Goal: Task Accomplishment & Management: Manage account settings

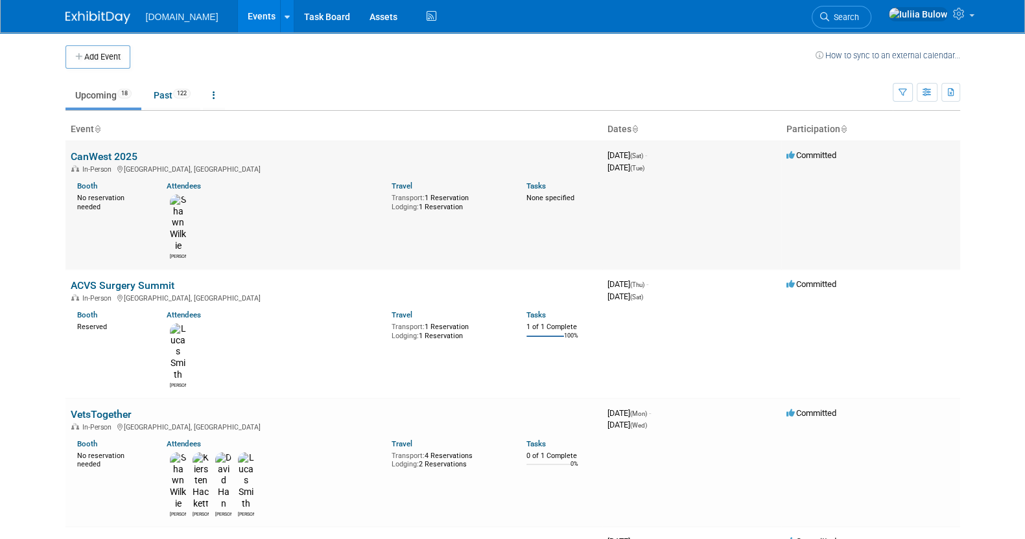
click at [121, 150] on link "CanWest 2025" at bounding box center [104, 156] width 67 height 12
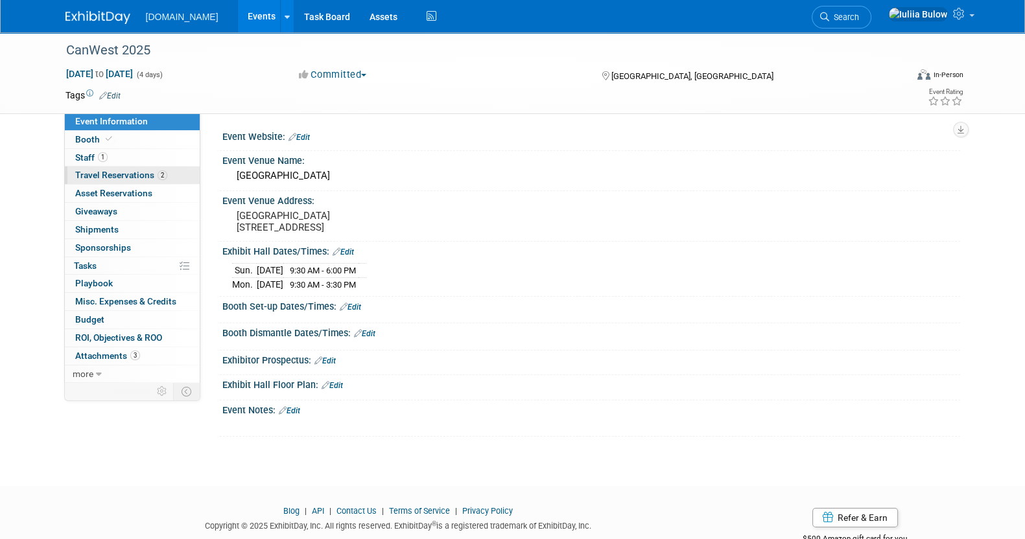
click at [131, 170] on span "Travel Reservations 2" at bounding box center [121, 175] width 92 height 10
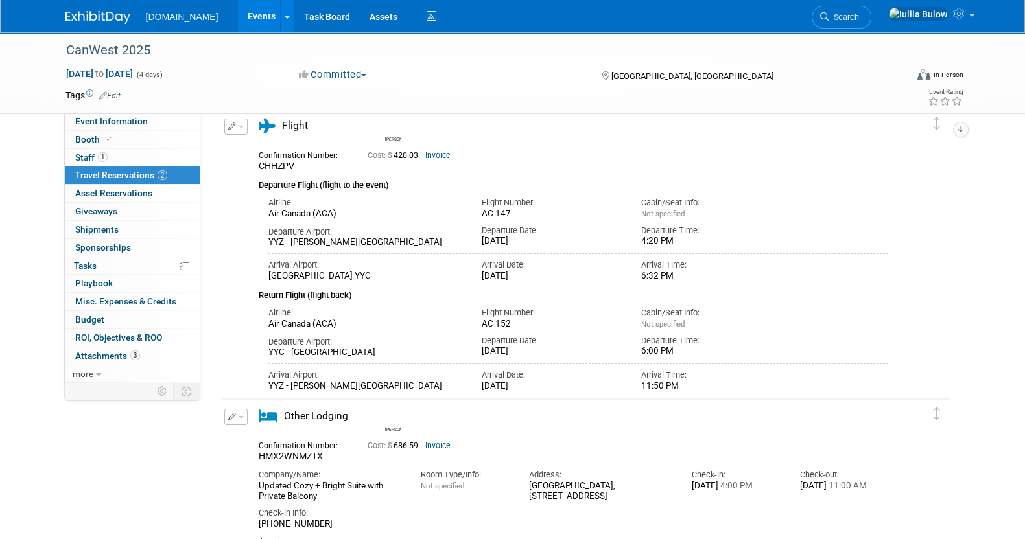
scroll to position [80, 0]
